Goal: Information Seeking & Learning: Learn about a topic

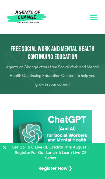
click at [93, 17] on icon "Menu Toggle" at bounding box center [94, 17] width 8 height 8
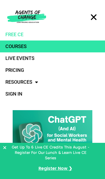
click at [25, 47] on link "Courses" at bounding box center [52, 46] width 105 height 12
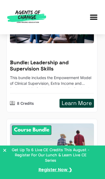
scroll to position [230, 0]
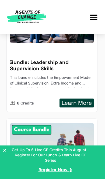
click at [74, 78] on p "This bundle includes the Empowerment Model of Clinical Supervision, Extra Incom…" at bounding box center [52, 80] width 84 height 13
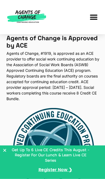
scroll to position [1188, 0]
